Goal: Task Accomplishment & Management: Use online tool/utility

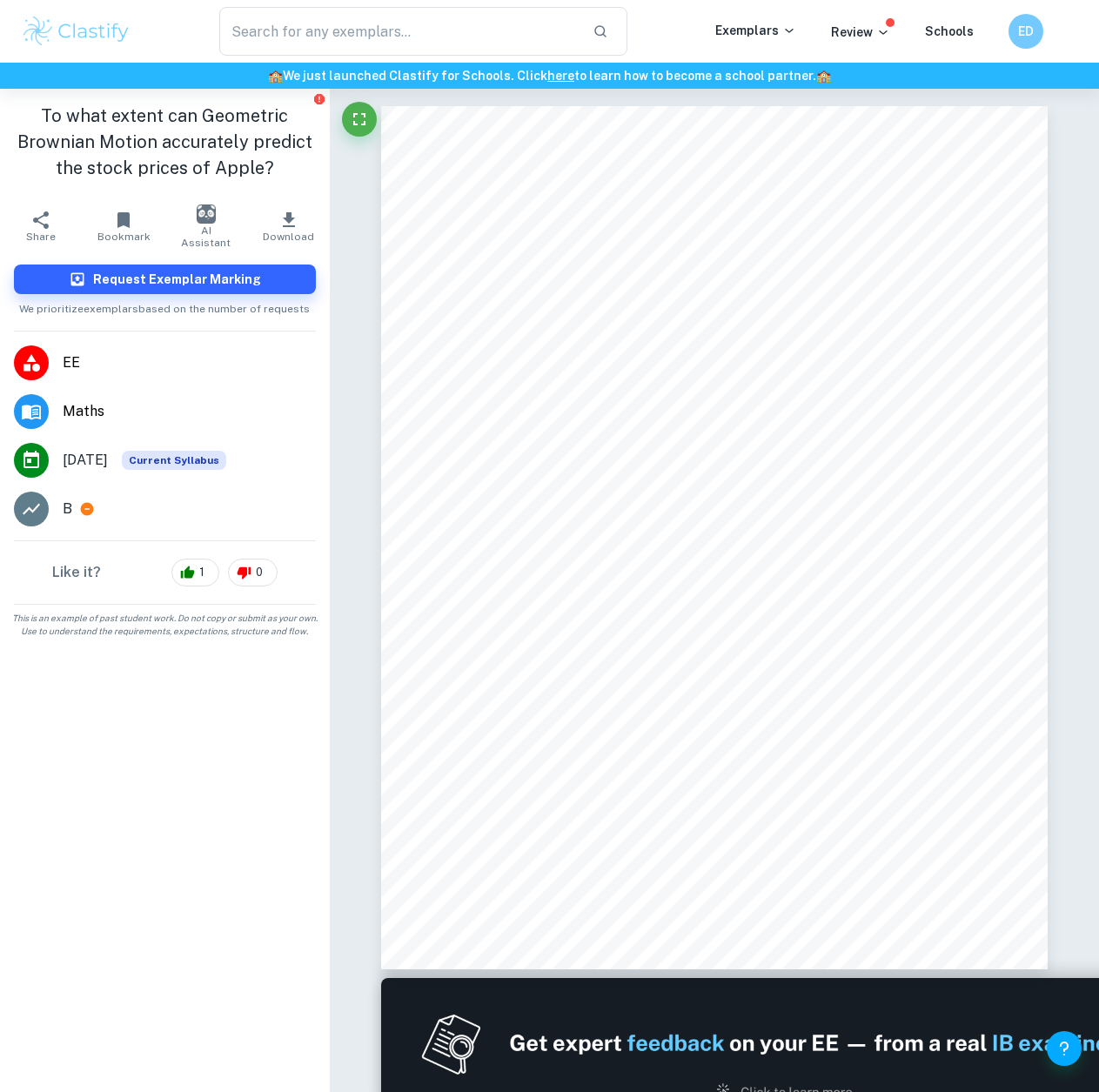
scroll to position [9604, 0]
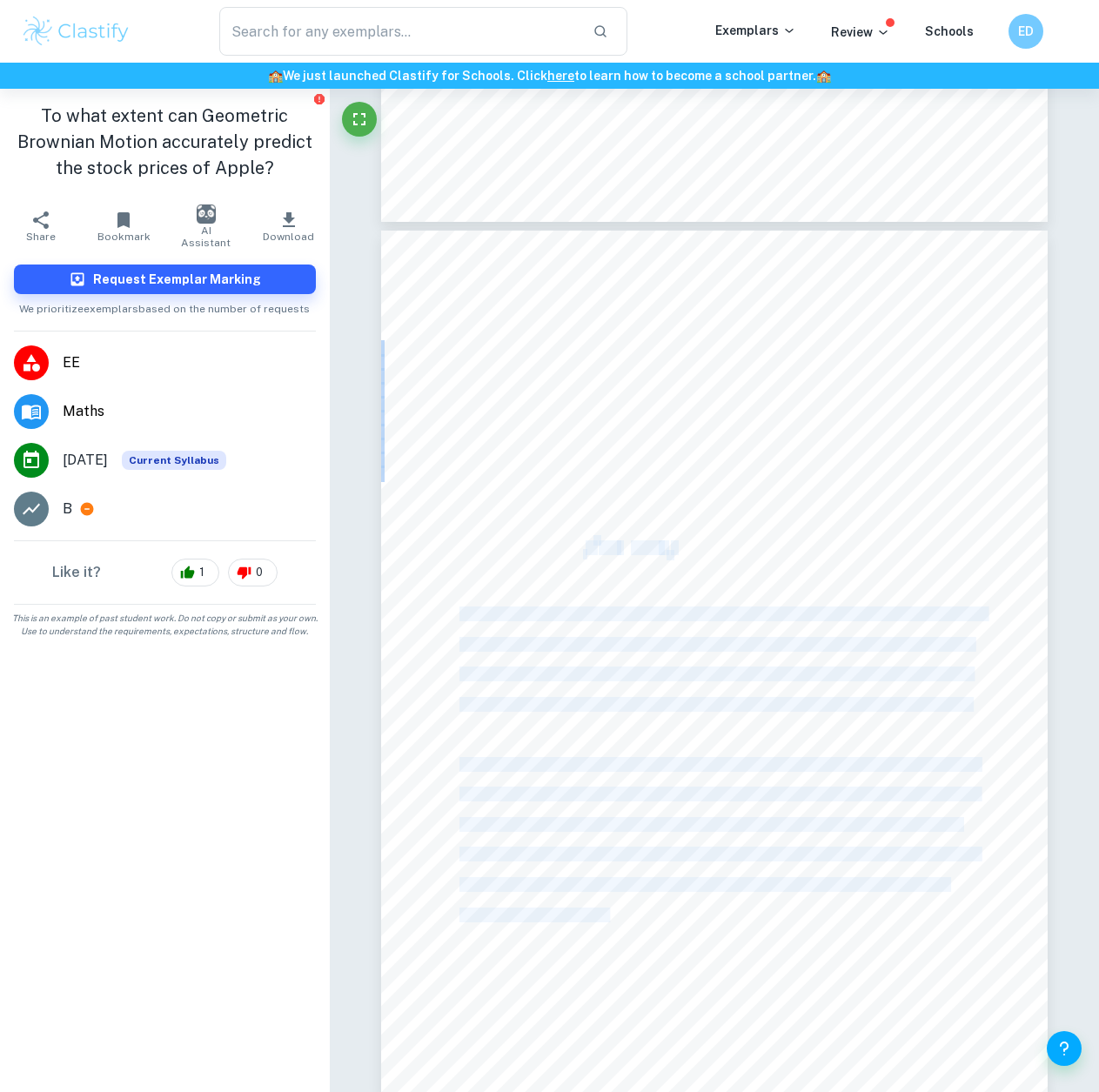
click at [582, 548] on div "kfk778 pg 11 4.4 Simulating future stock price The period of the simulation is …" at bounding box center [714, 662] width 667 height 863
click at [582, 550] on span "2" at bounding box center [580, 554] width 5 height 10
click at [577, 546] on div "kfk778 pg 11 4.4 Simulating future stock price The period of the simulation is …" at bounding box center [714, 662] width 667 height 863
click at [585, 545] on span "Ã" at bounding box center [590, 548] width 9 height 13
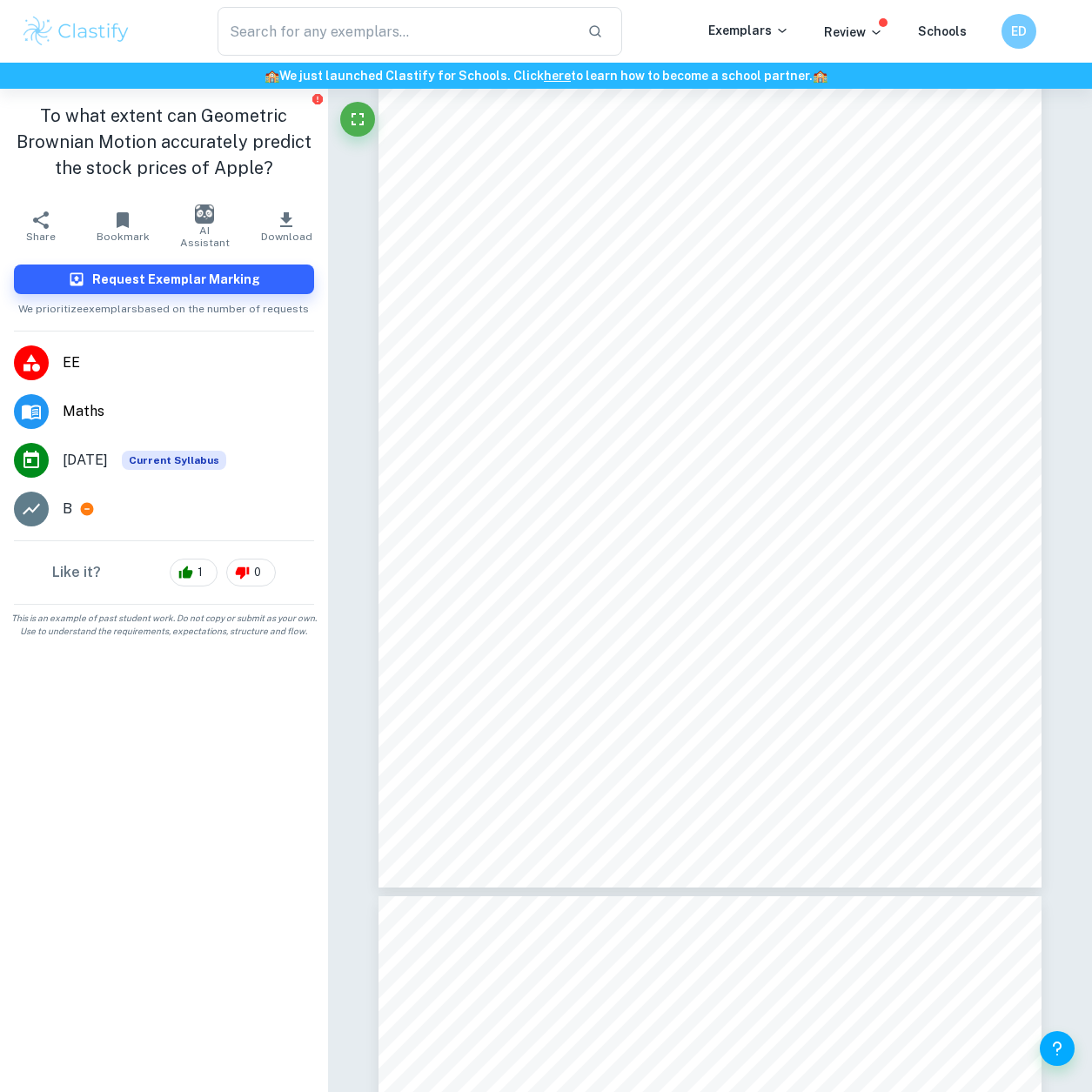
scroll to position [1774, 0]
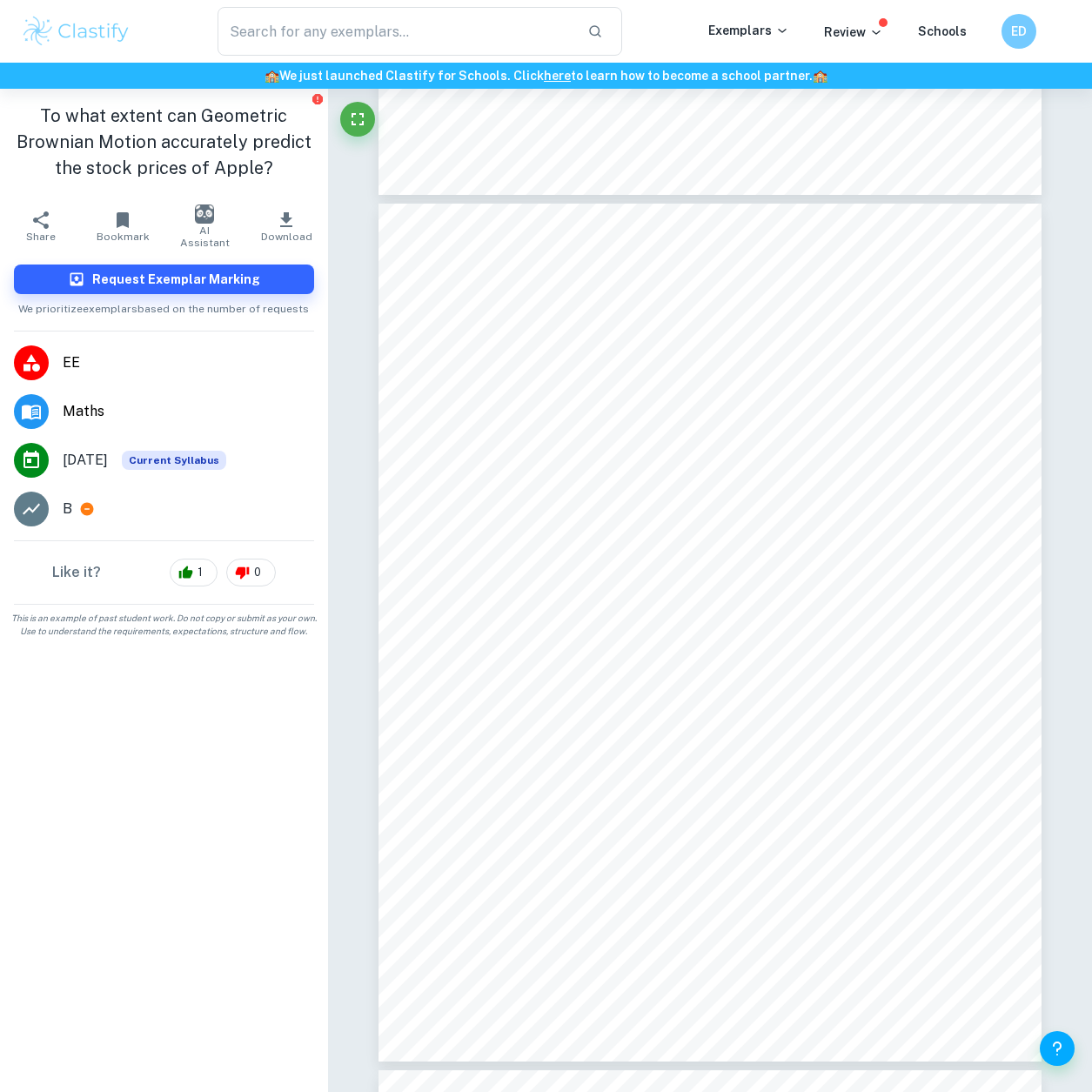
click at [509, 615] on div "kfk778 pg 2 1. Introduction The stock market has an important role in the globa…" at bounding box center [710, 632] width 663 height 858
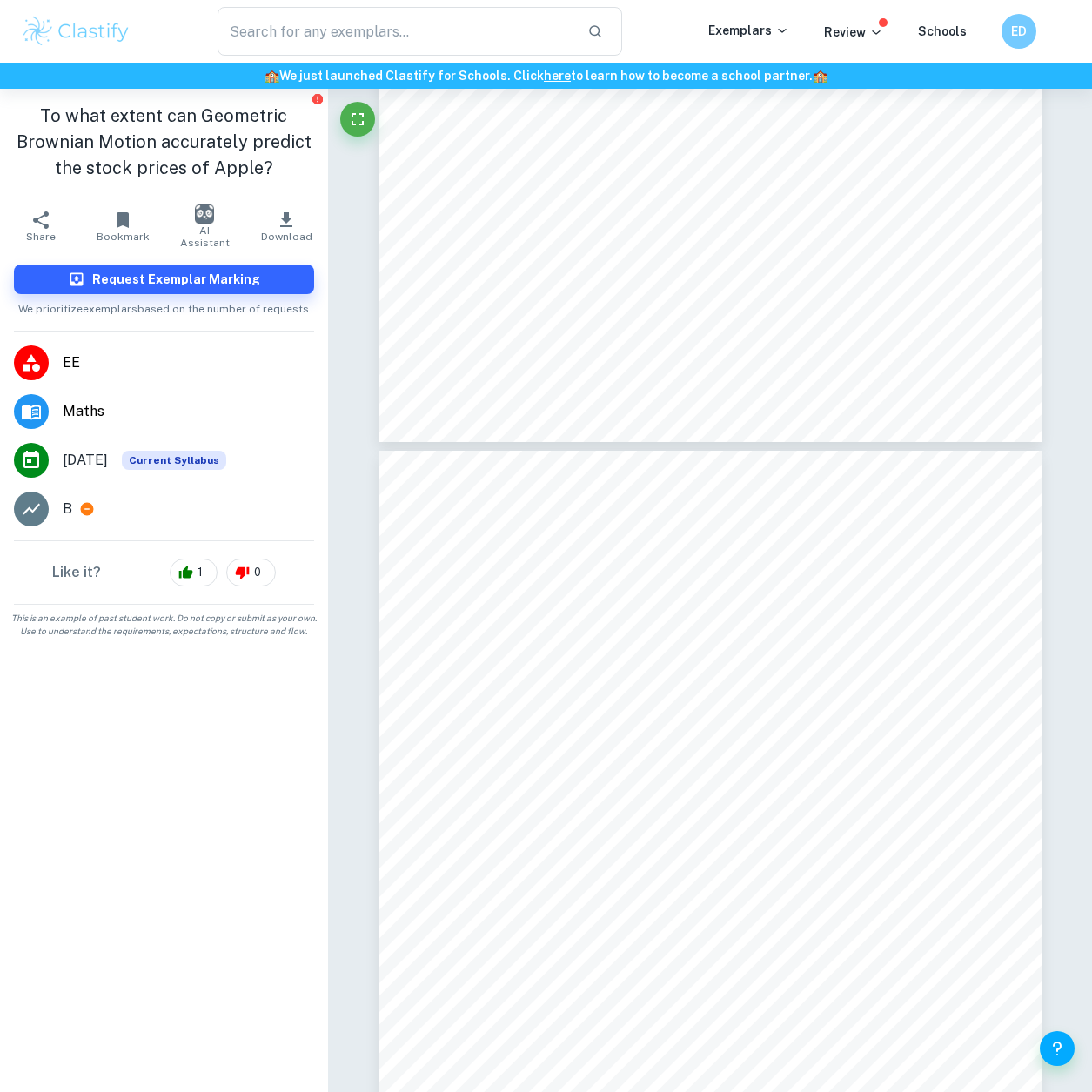
scroll to position [2220, 0]
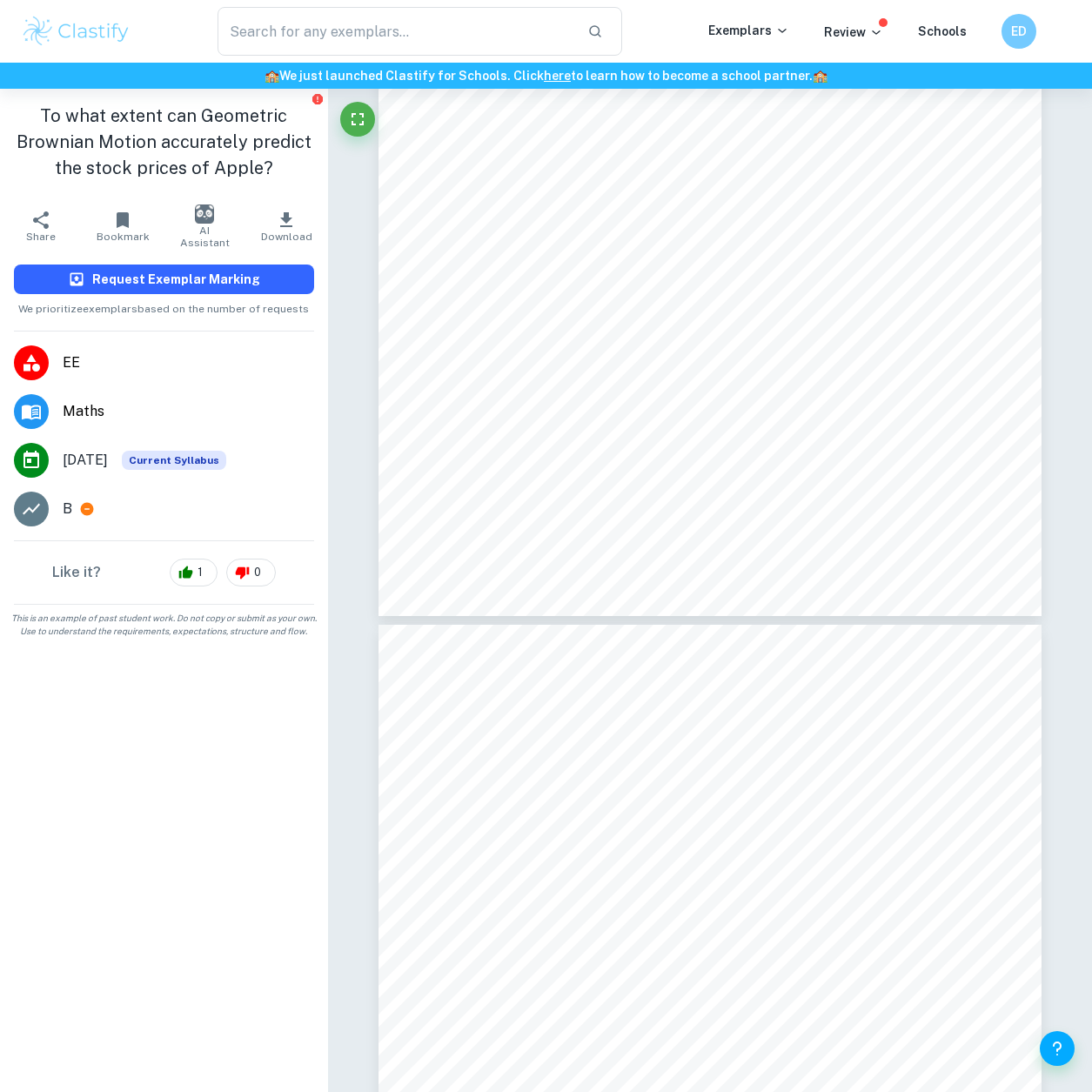
click at [244, 270] on h6 "Request Exemplar Marking" at bounding box center [176, 278] width 168 height 19
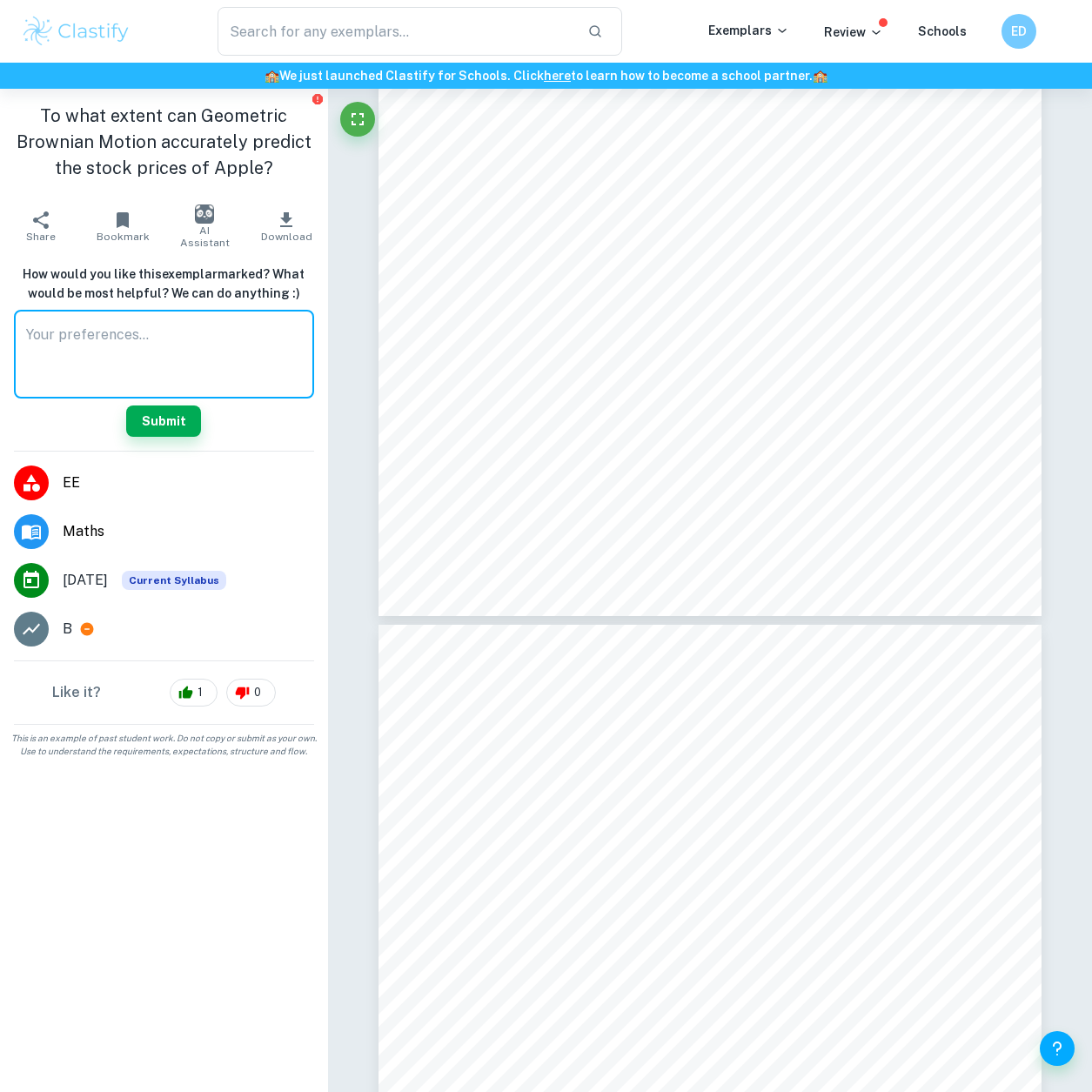
click at [162, 359] on textarea at bounding box center [164, 355] width 276 height 60
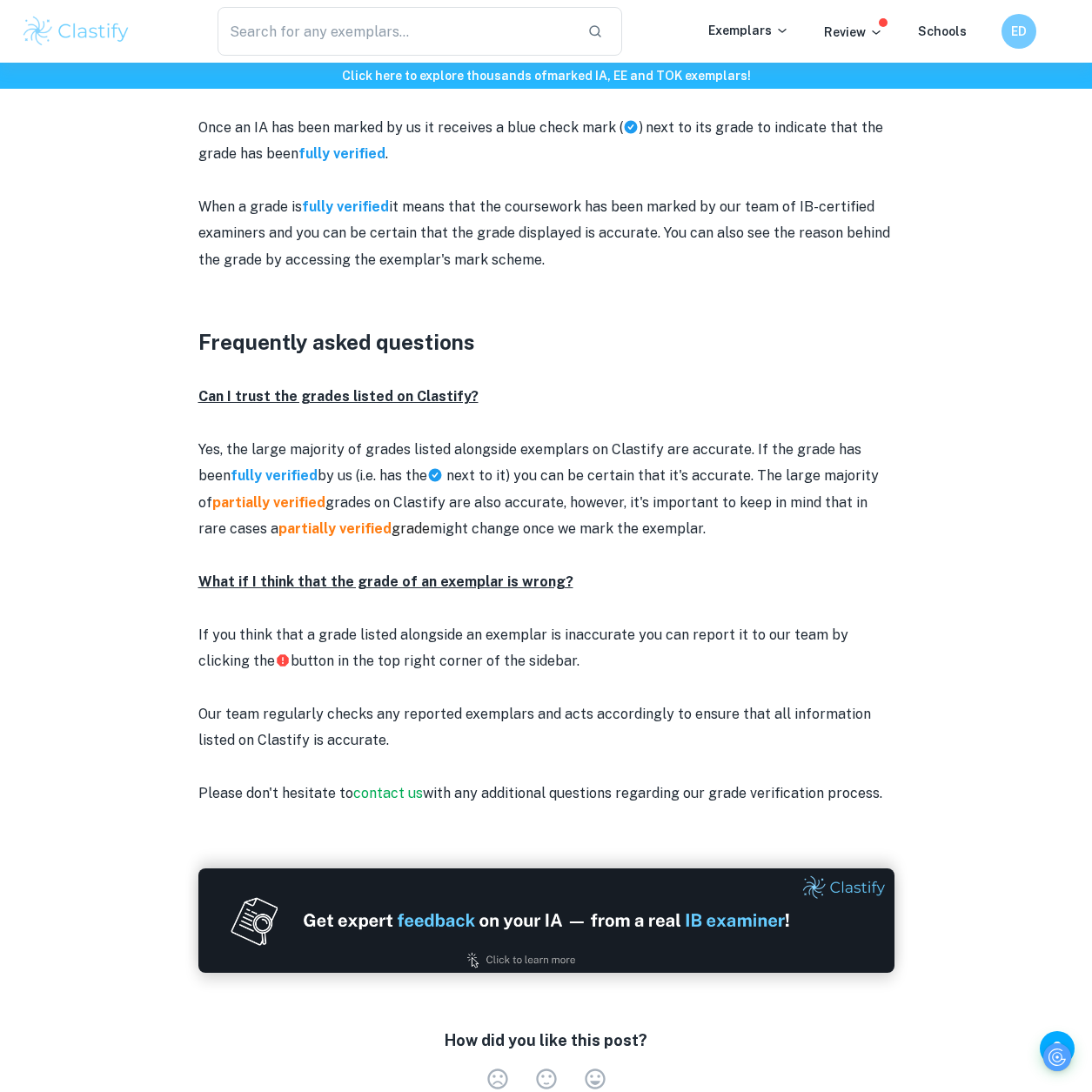
scroll to position [2088, 0]
